Goal: Task Accomplishment & Management: Use online tool/utility

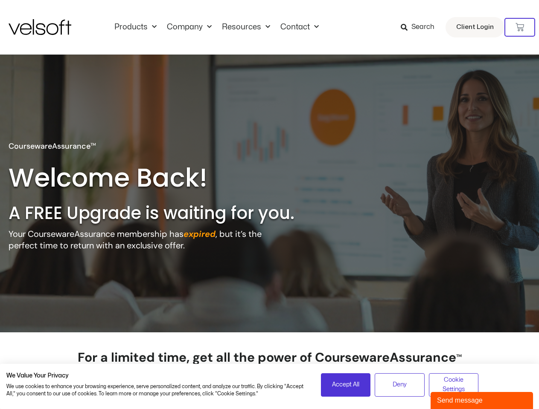
click at [269, 205] on h2 "A FREE Upgrade is waiting for you." at bounding box center [170, 213] width 322 height 22
click at [520, 27] on icon at bounding box center [519, 27] width 9 height 9
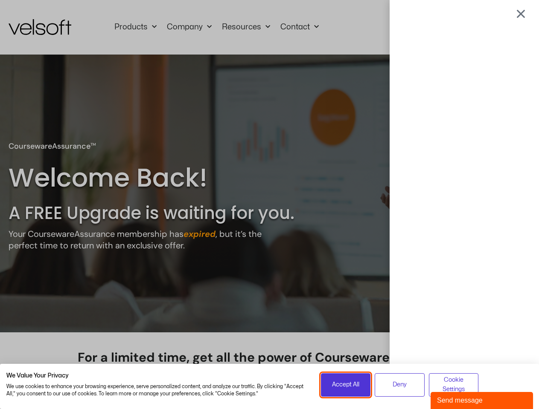
click at [346, 385] on span "Accept All" at bounding box center [345, 384] width 27 height 9
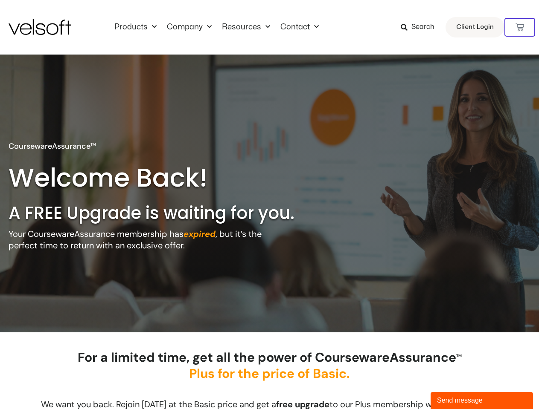
click at [270, 205] on div at bounding box center [270, 205] width 0 height 0
click at [482, 401] on div "Send message" at bounding box center [482, 401] width 90 height 10
